Goal: Transaction & Acquisition: Purchase product/service

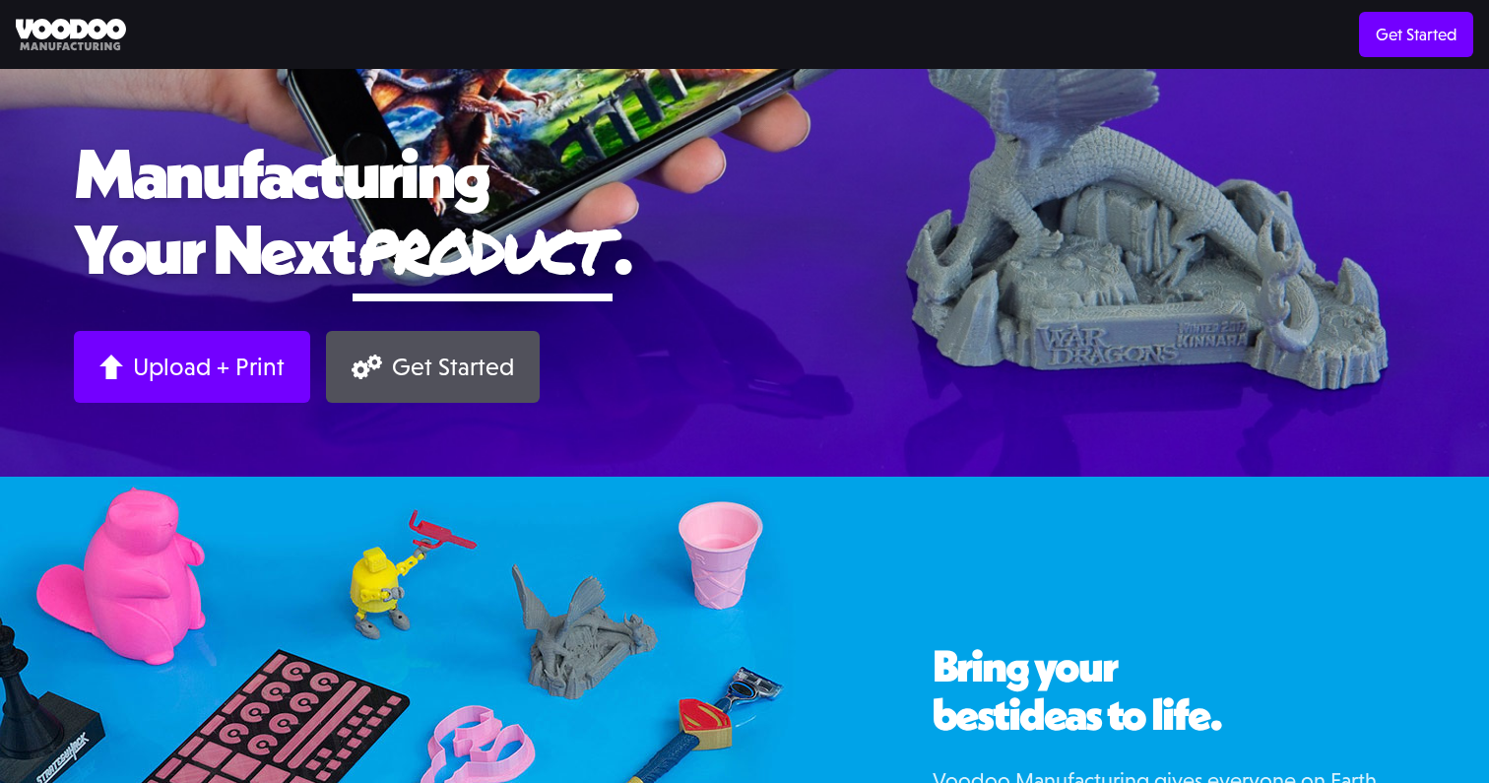
scroll to position [327, 0]
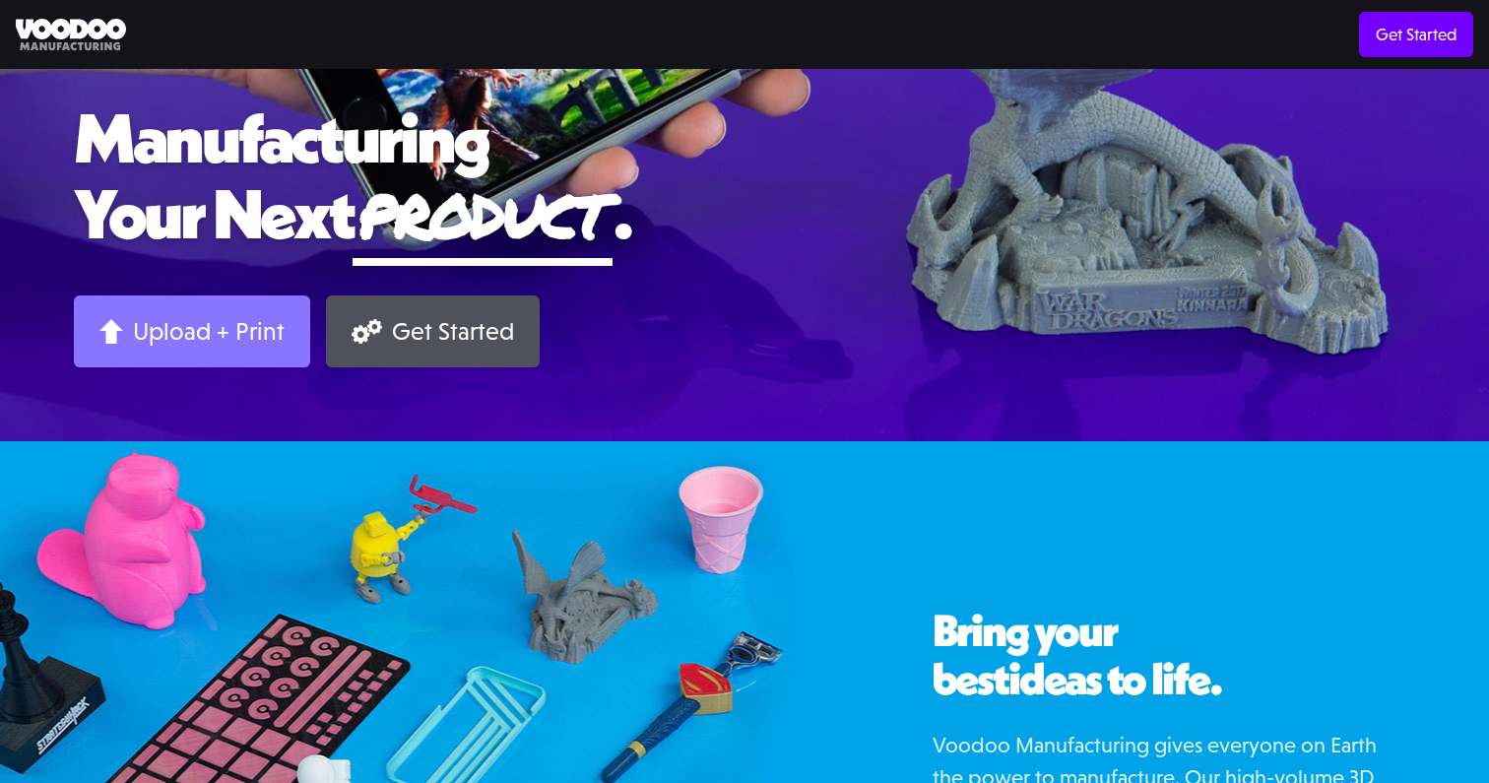
click at [238, 345] on div "Upload + Print" at bounding box center [209, 331] width 152 height 31
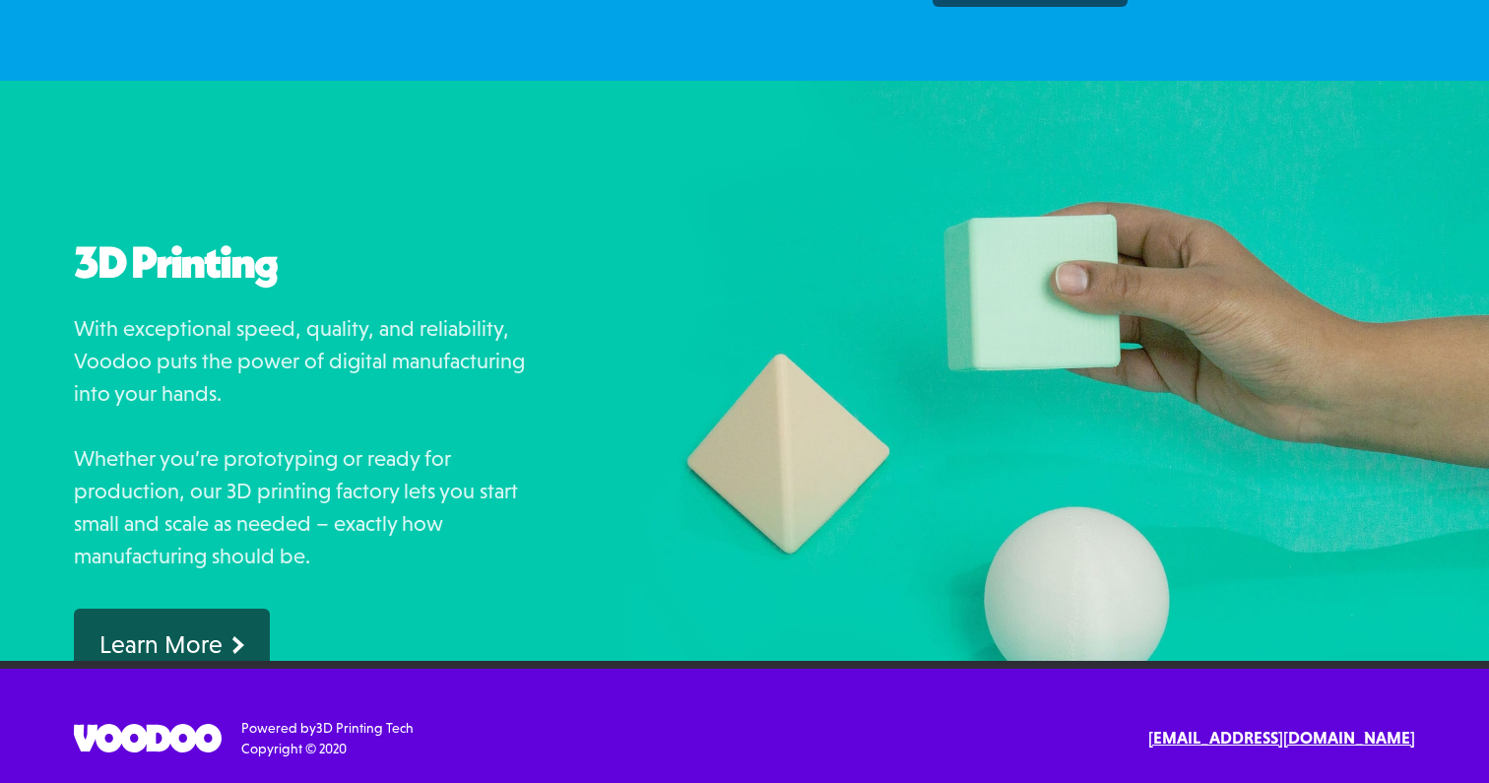
scroll to position [1292, 0]
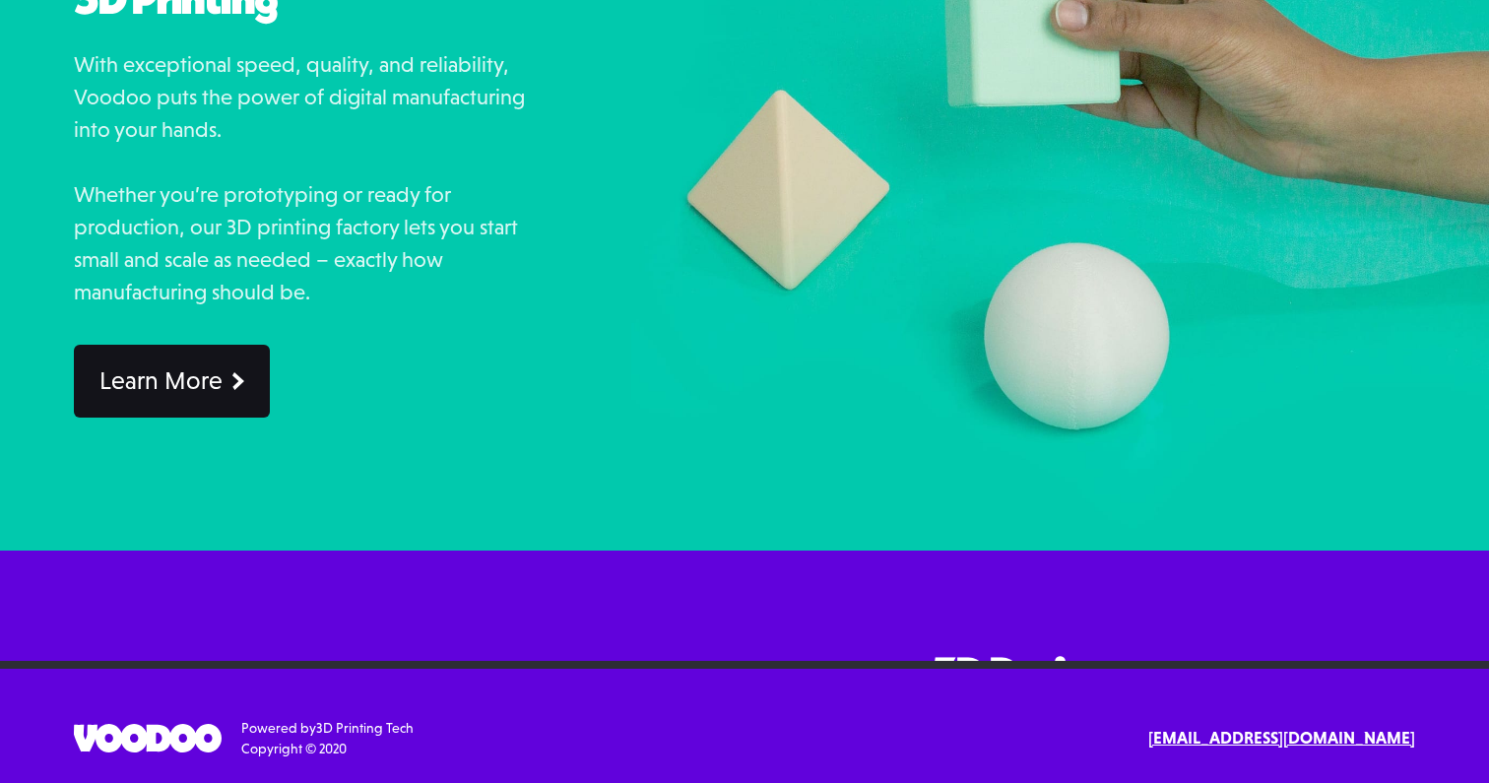
click at [241, 416] on link "Learn More" at bounding box center [172, 381] width 196 height 72
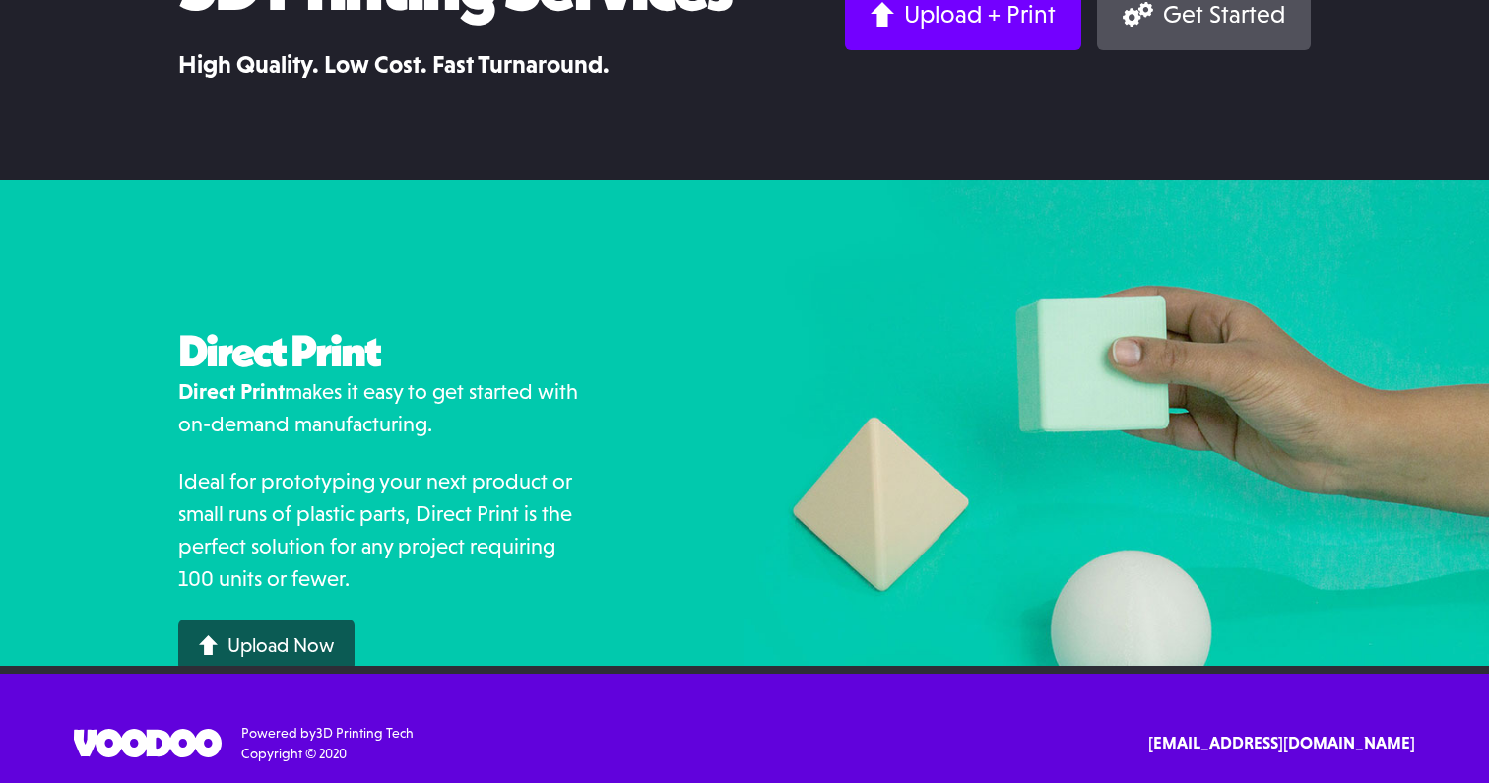
scroll to position [100, 0]
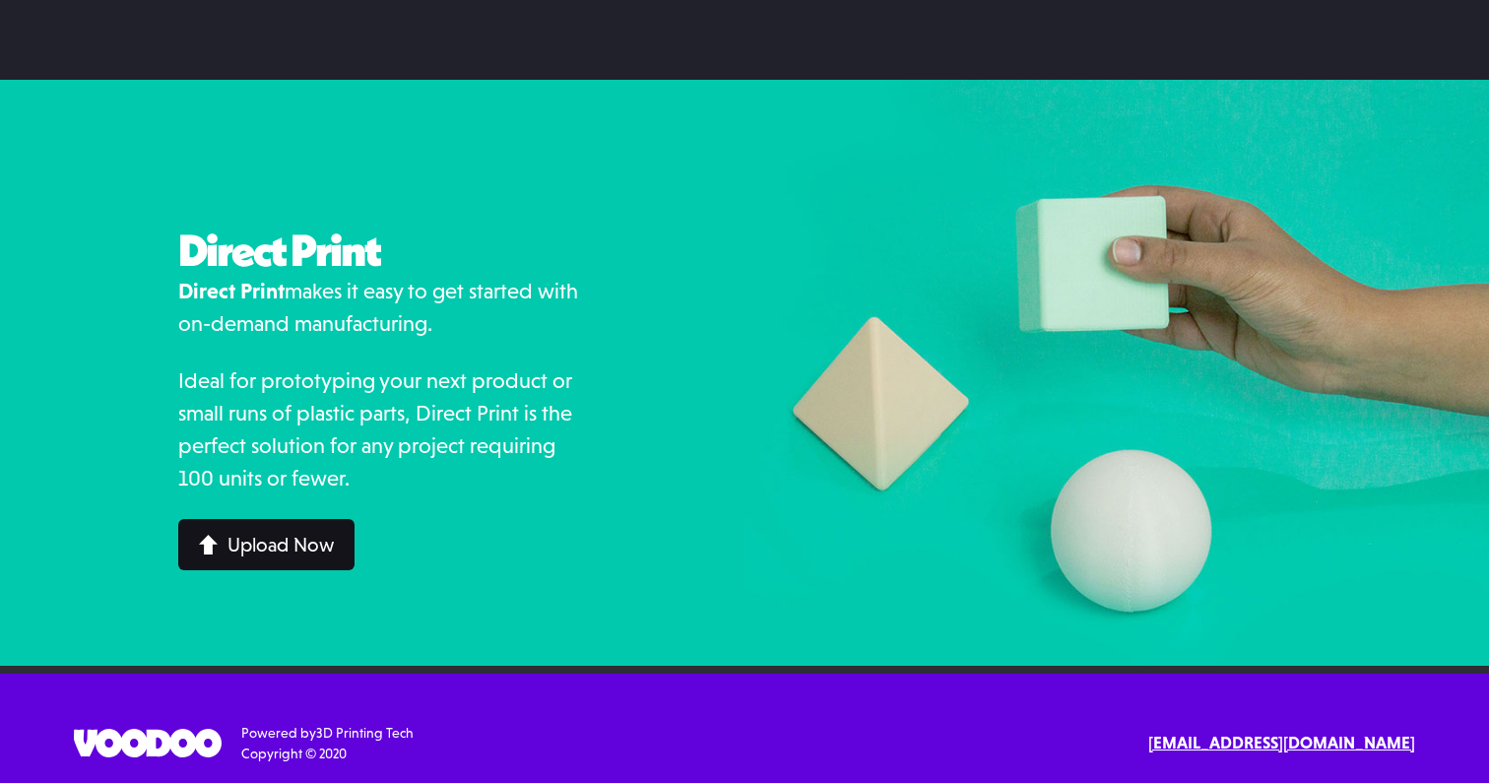
click at [284, 556] on link "Upload Now" at bounding box center [266, 544] width 176 height 51
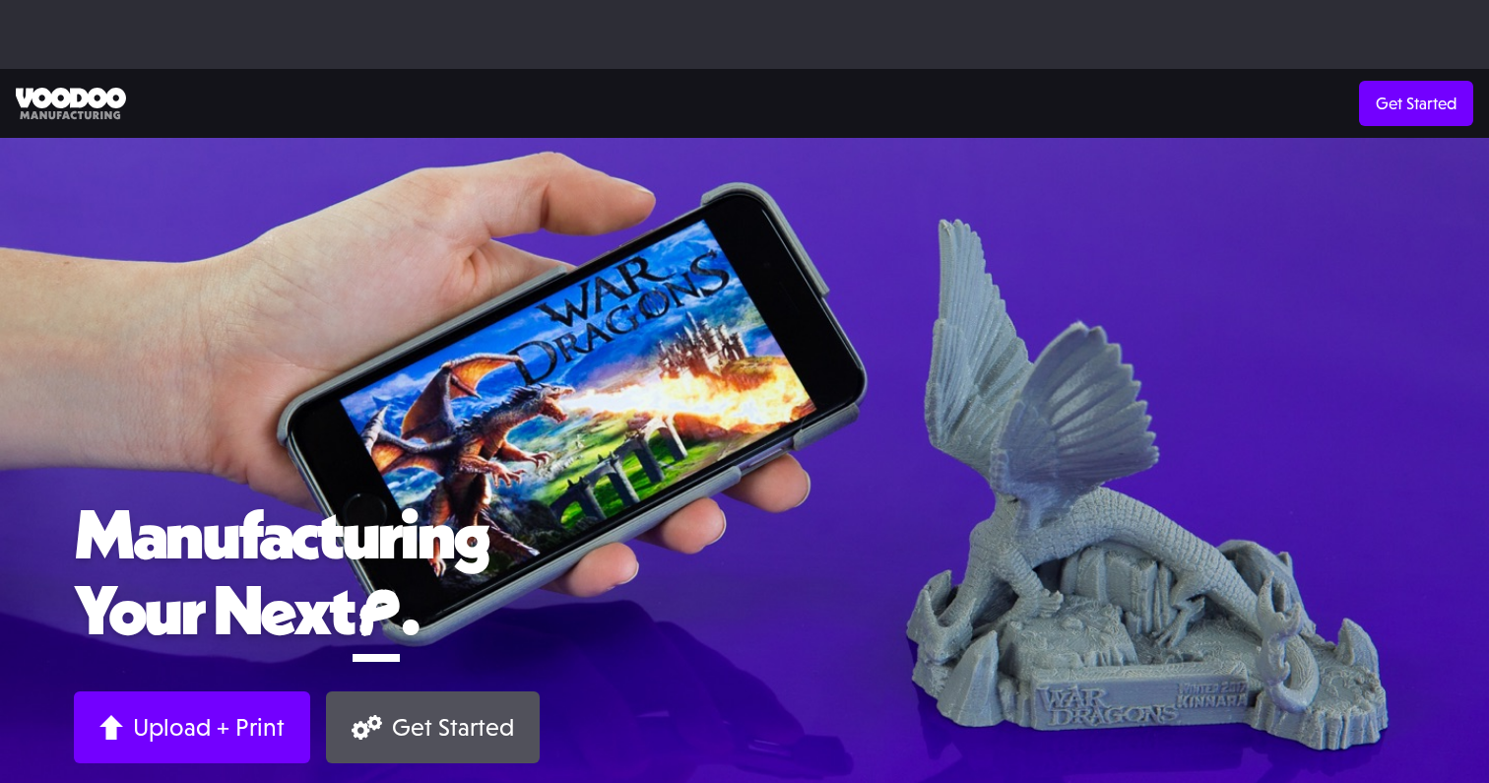
scroll to position [1292, 0]
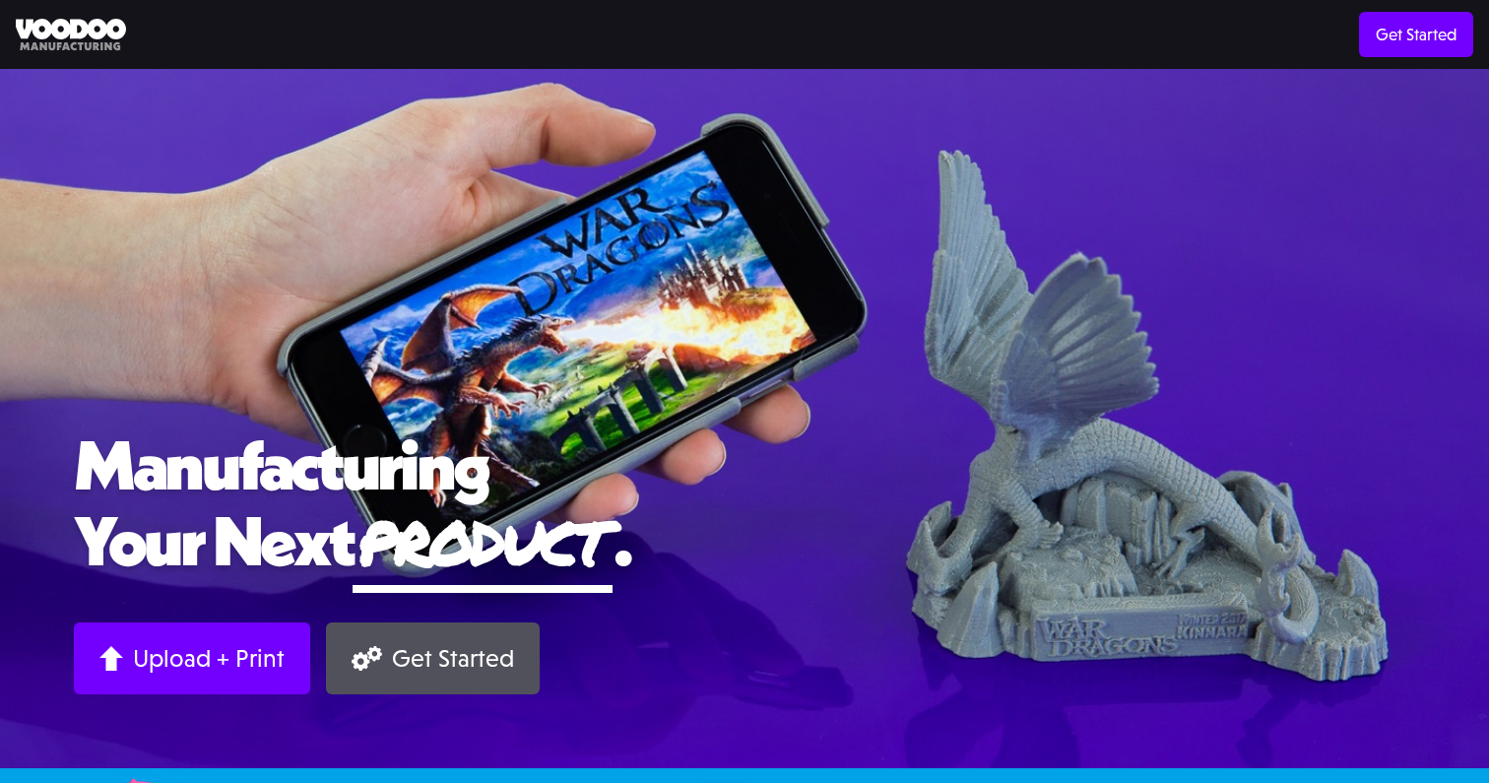
scroll to position [327, 0]
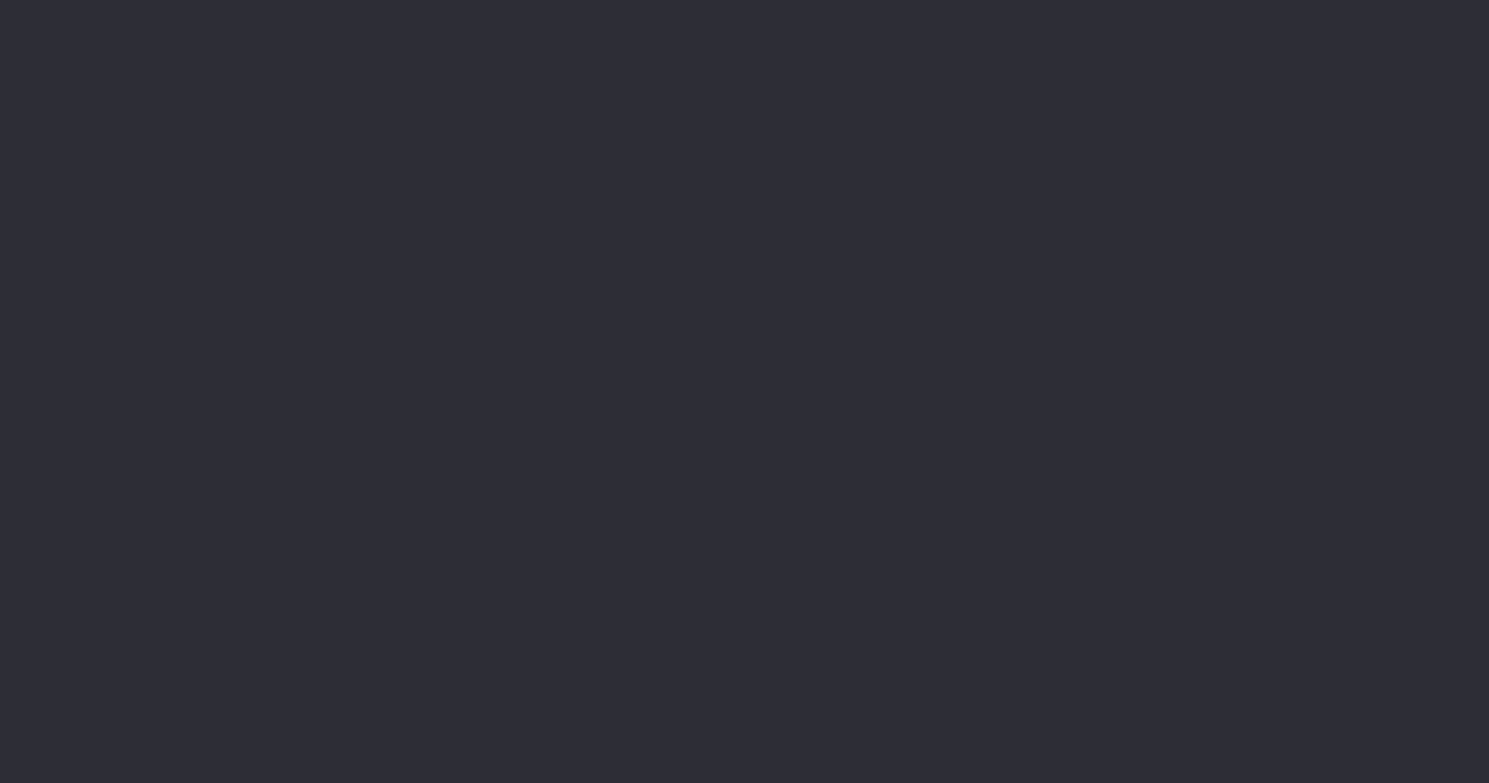
scroll to position [96, 0]
